Goal: Information Seeking & Learning: Learn about a topic

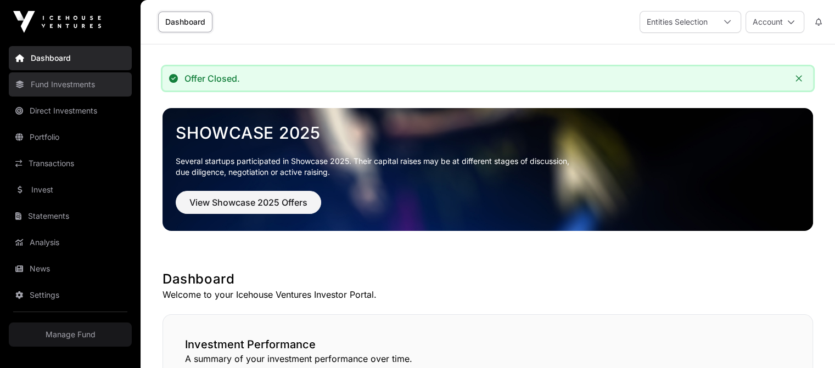
click at [92, 95] on link "Fund Investments" at bounding box center [70, 84] width 123 height 24
click at [59, 81] on link "Fund Investments" at bounding box center [70, 84] width 123 height 24
click at [70, 26] on img at bounding box center [57, 22] width 88 height 22
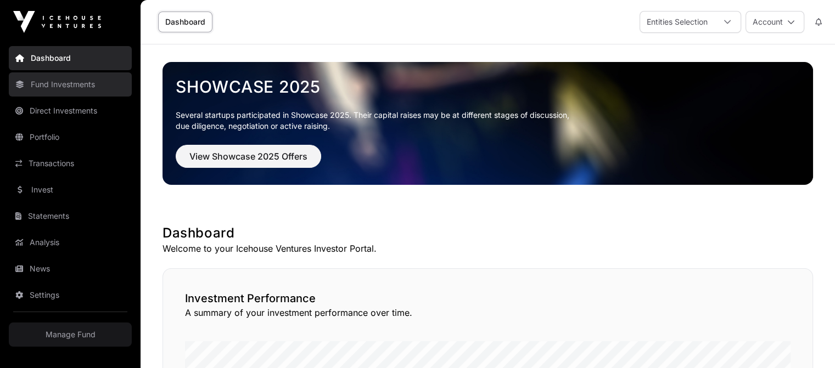
click at [79, 78] on link "Fund Investments" at bounding box center [70, 84] width 123 height 24
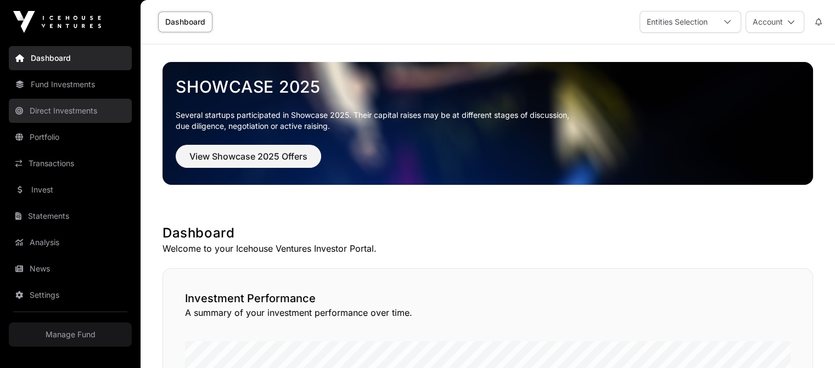
click at [77, 111] on link "Direct Investments" at bounding box center [70, 111] width 123 height 24
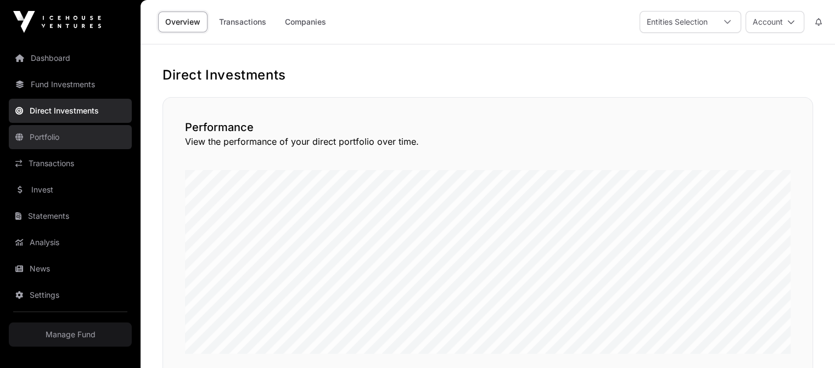
click at [59, 137] on link "Portfolio" at bounding box center [70, 137] width 123 height 24
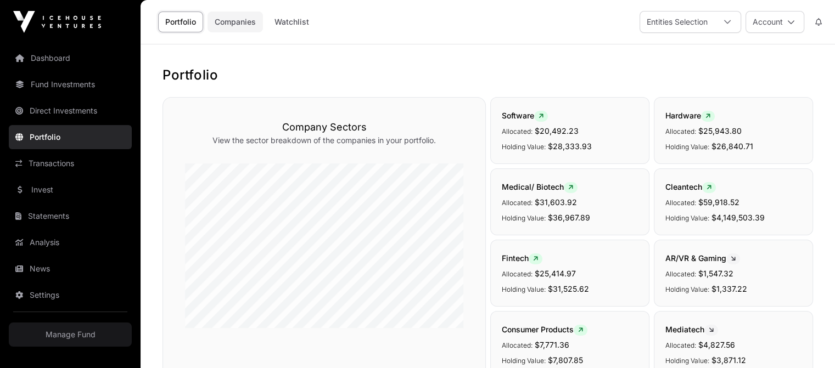
click at [233, 25] on link "Companies" at bounding box center [235, 22] width 55 height 21
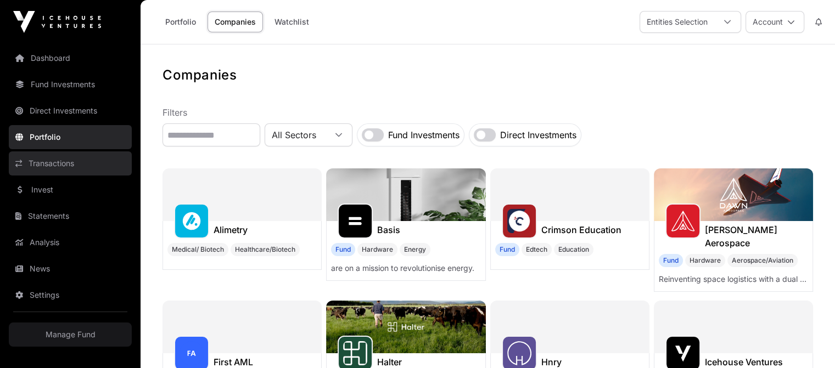
click at [74, 161] on link "Transactions" at bounding box center [70, 164] width 123 height 24
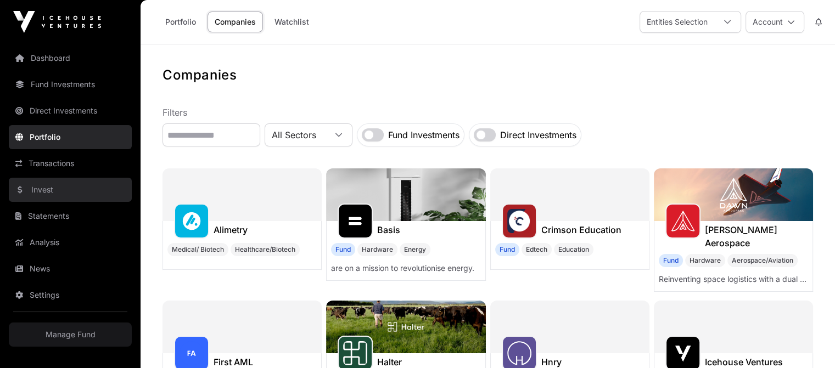
click at [59, 186] on link "Invest" at bounding box center [70, 190] width 123 height 24
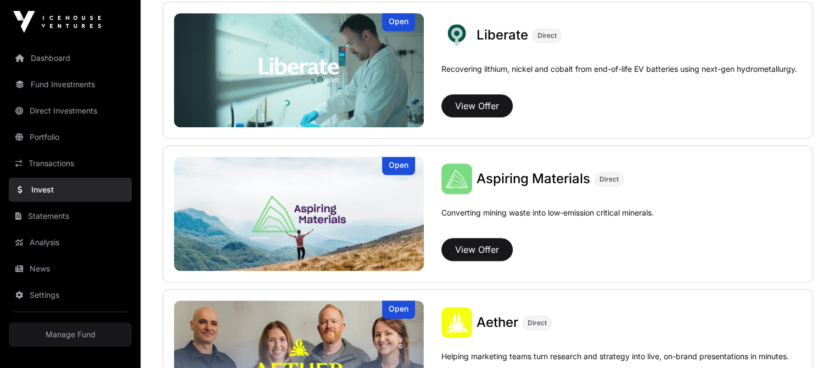
scroll to position [841, 0]
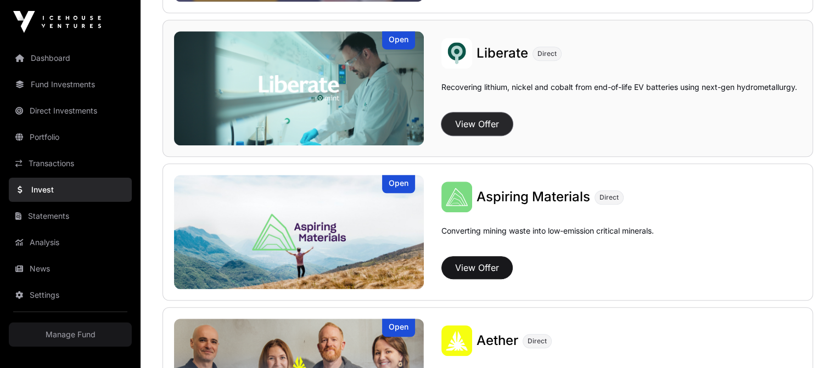
click at [441, 119] on button "View Offer" at bounding box center [476, 124] width 71 height 23
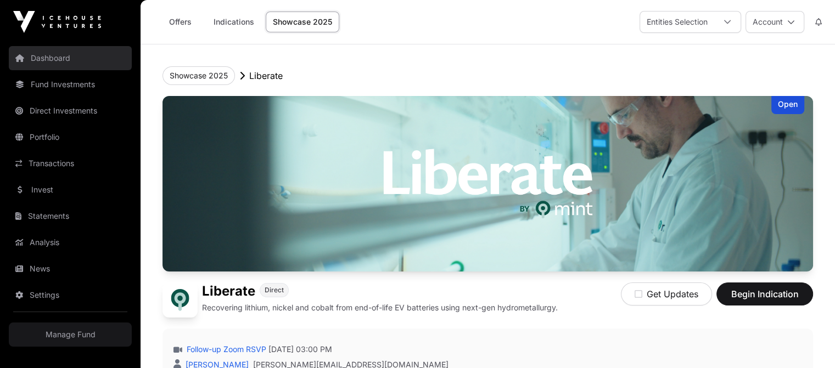
click at [76, 61] on link "Dashboard" at bounding box center [70, 58] width 123 height 24
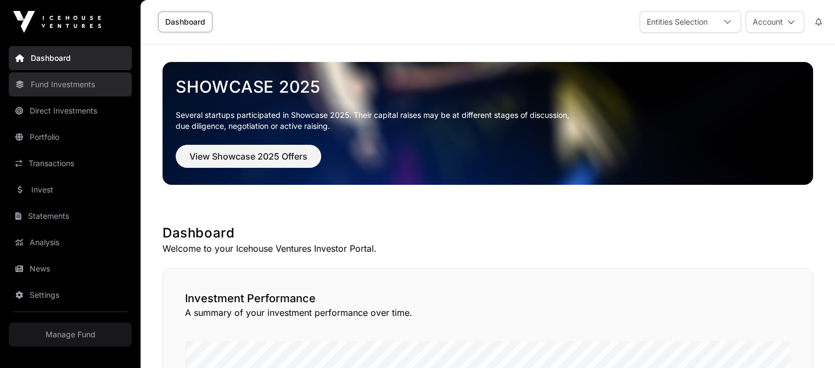
click at [88, 87] on link "Fund Investments" at bounding box center [70, 84] width 123 height 24
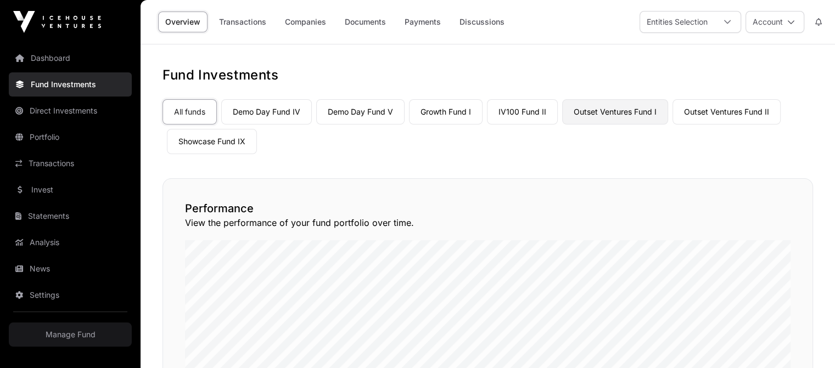
click at [613, 107] on link "Outset Ventures Fund I" at bounding box center [615, 111] width 106 height 25
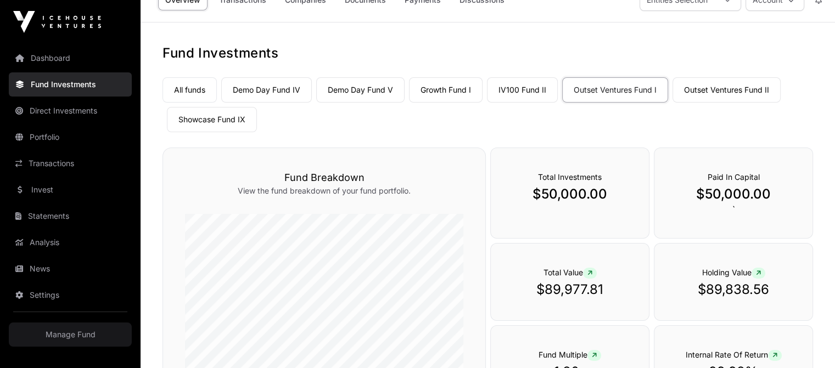
scroll to position [7, 0]
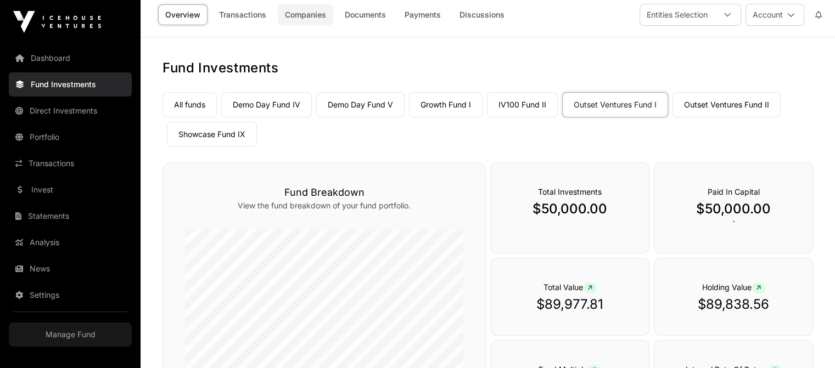
click at [307, 14] on link "Companies" at bounding box center [305, 14] width 55 height 21
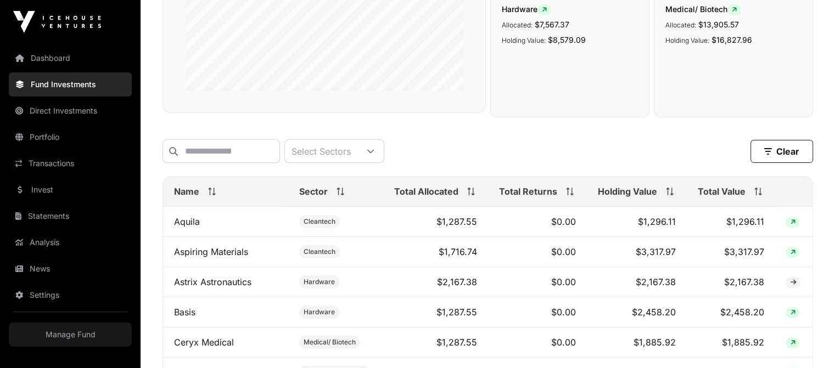
scroll to position [321, 0]
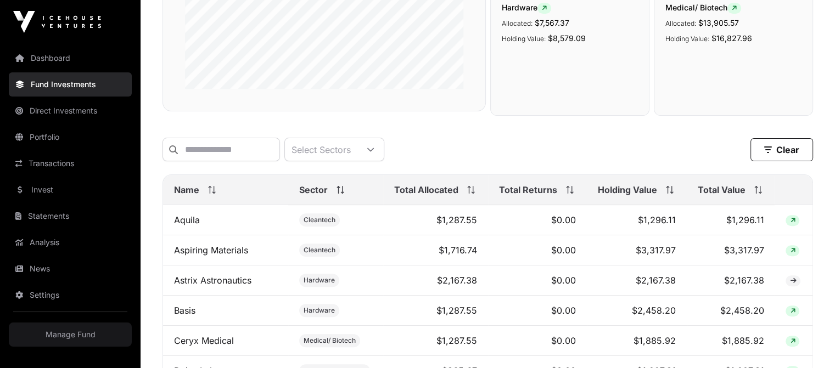
click at [426, 193] on span "Total Allocated" at bounding box center [426, 189] width 64 height 13
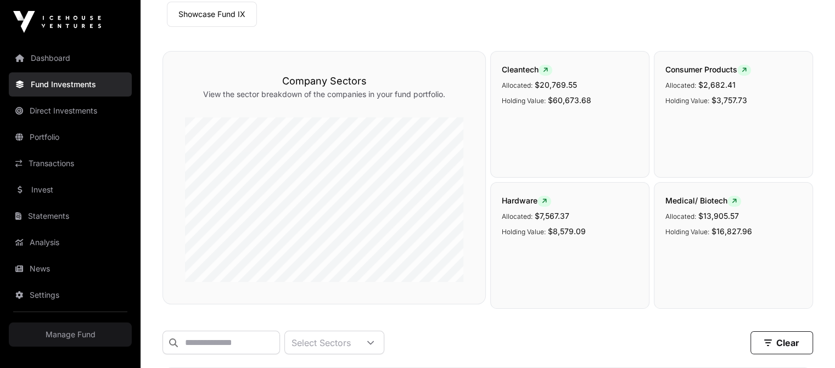
scroll to position [144, 0]
